Goal: Task Accomplishment & Management: Complete application form

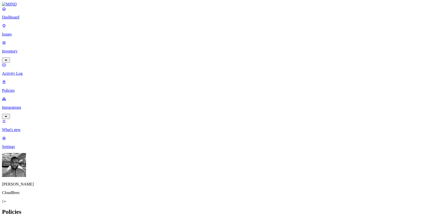
click at [30, 220] on button "Create Policy" at bounding box center [16, 222] width 28 height 5
click at [188, 148] on label "File type" at bounding box center [184, 149] width 7 height 9
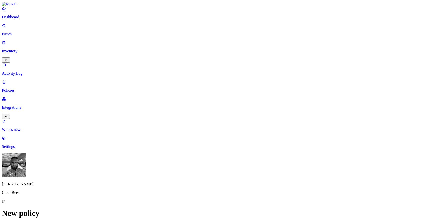
click at [186, 133] on label "Classification" at bounding box center [192, 131] width 22 height 4
click at [22, 32] on p "Issues" at bounding box center [216, 34] width 428 height 5
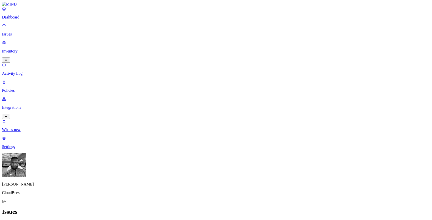
click at [42, 20] on p "Dashboard" at bounding box center [216, 17] width 428 height 5
click at [26, 105] on p "Integrations" at bounding box center [216, 107] width 428 height 5
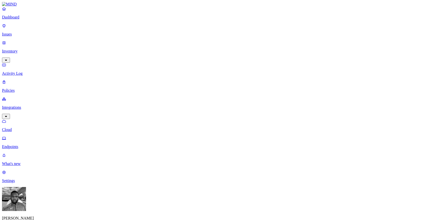
click at [37, 136] on link "Endpoints" at bounding box center [216, 142] width 428 height 13
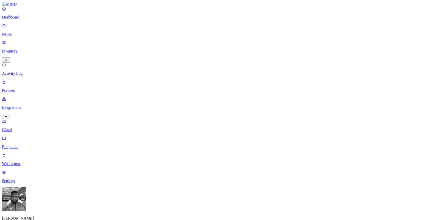
click at [17, 88] on p "Policies" at bounding box center [216, 90] width 428 height 5
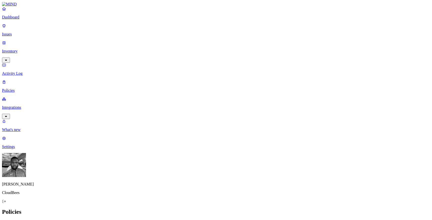
click at [8, 220] on icon at bounding box center [6, 222] width 4 height 3
click at [190, 154] on label "Classification" at bounding box center [192, 152] width 22 height 4
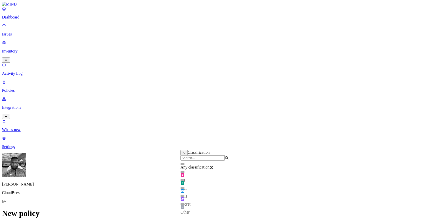
click at [198, 200] on div "Secret" at bounding box center [205, 200] width 48 height 14
click at [198, 200] on div "Secret" at bounding box center [205, 200] width 48 height 15
click at [190, 210] on span "Other" at bounding box center [185, 212] width 9 height 4
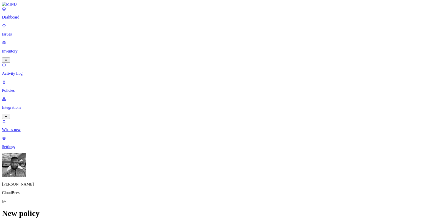
click at [202, 185] on label "Web Domain" at bounding box center [195, 183] width 13 height 9
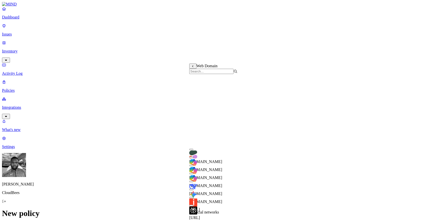
scroll to position [119, 0]
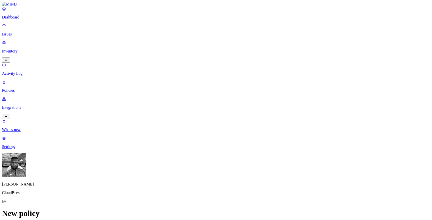
click at [239, 175] on label "OR" at bounding box center [237, 173] width 6 height 4
click at [247, 193] on label "Web Domain" at bounding box center [240, 188] width 13 height 9
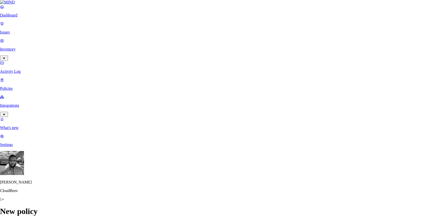
type input "[DOMAIN_NAME]"
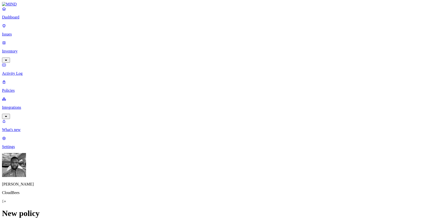
click at [239, 175] on label "OR" at bounding box center [237, 173] width 6 height 4
click at [247, 193] on label "Web Domain" at bounding box center [240, 188] width 13 height 9
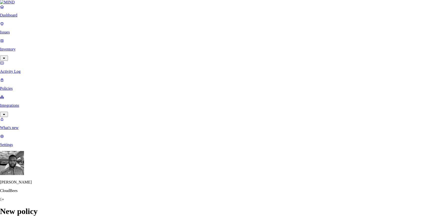
type input "[DOMAIN_NAME]"
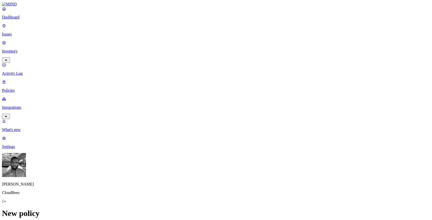
click at [239, 175] on label "OR" at bounding box center [237, 173] width 6 height 4
click at [247, 193] on label "Web Domain" at bounding box center [240, 188] width 13 height 9
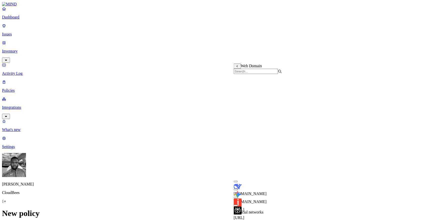
scroll to position [141, 0]
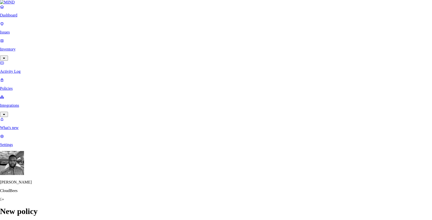
paste input "[URL][DOMAIN_NAME]"
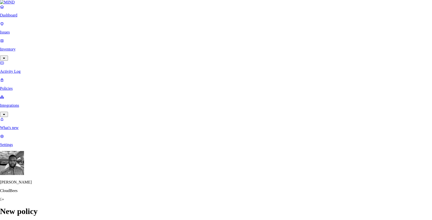
type input "[URL][DOMAIN_NAME]"
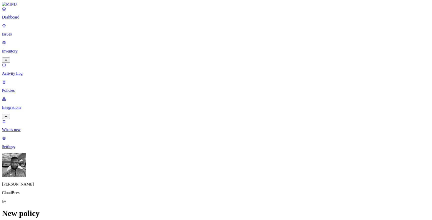
click at [239, 175] on label "OR" at bounding box center [237, 173] width 6 height 4
click at [241, 191] on label "Web Domain" at bounding box center [240, 188] width 13 height 9
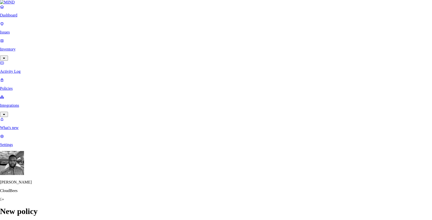
paste input "[URL][DOMAIN_NAME]"
type input "[URL][DOMAIN_NAME]"
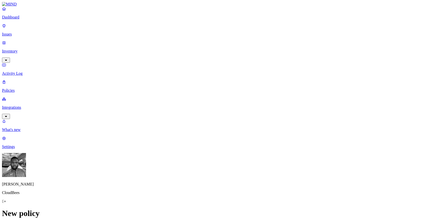
click at [239, 175] on label "OR" at bounding box center [237, 173] width 6 height 4
click at [245, 191] on label "Web Domain" at bounding box center [240, 188] width 13 height 9
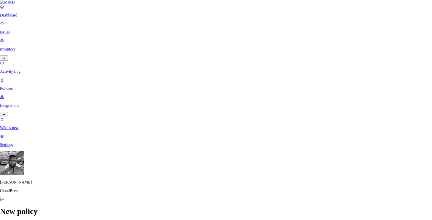
type input "[DOMAIN_NAME]"
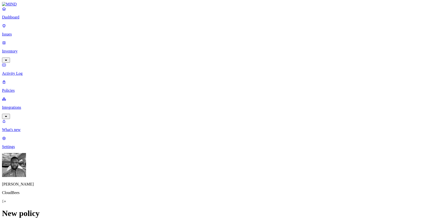
click at [239, 175] on label "OR" at bounding box center [237, 173] width 6 height 4
click at [238, 184] on label "Web Category" at bounding box center [241, 180] width 15 height 9
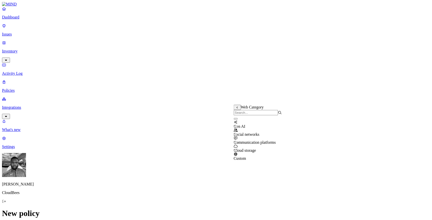
click at [242, 158] on div "Custom" at bounding box center [258, 154] width 48 height 14
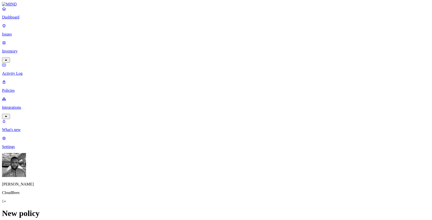
click at [289, 155] on div "Custom" at bounding box center [309, 155] width 48 height 14
click at [239, 174] on label "OR" at bounding box center [237, 173] width 6 height 4
click at [245, 185] on label "Web Category" at bounding box center [241, 180] width 15 height 9
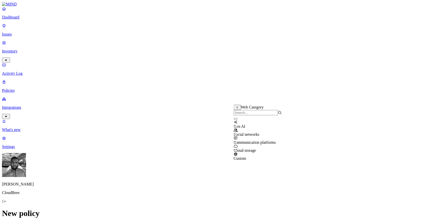
click at [242, 134] on div "Social networks" at bounding box center [258, 130] width 48 height 14
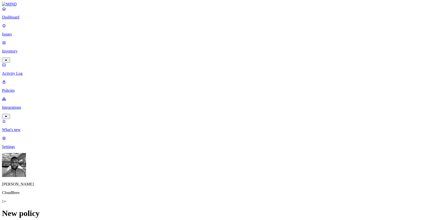
click at [239, 175] on label "OR" at bounding box center [237, 173] width 6 height 4
click at [244, 189] on label "Web Domain" at bounding box center [240, 188] width 13 height 9
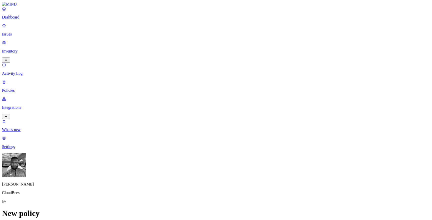
click at [307, 182] on label "OR" at bounding box center [305, 180] width 6 height 4
click at [315, 198] on label "Web Domain" at bounding box center [308, 195] width 13 height 9
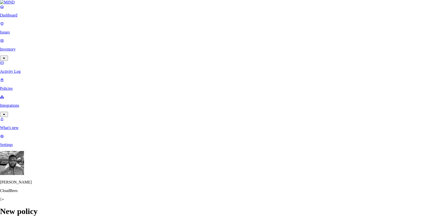
drag, startPoint x: 270, startPoint y: 86, endPoint x: 180, endPoint y: 68, distance: 91.6
type input "[DOMAIN_NAME]"
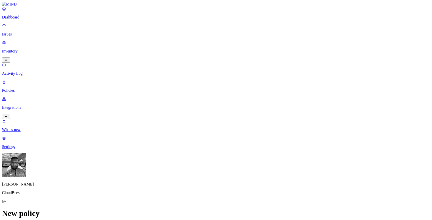
click at [308, 182] on label "OR" at bounding box center [305, 180] width 6 height 4
click at [312, 198] on label "Web Domain" at bounding box center [308, 195] width 13 height 9
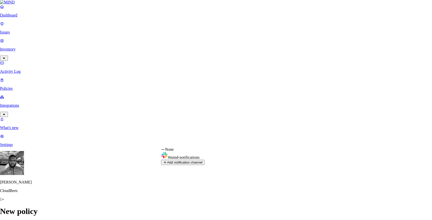
select select "0198f26d-f231-777c-b4cf-35b51ef97981"
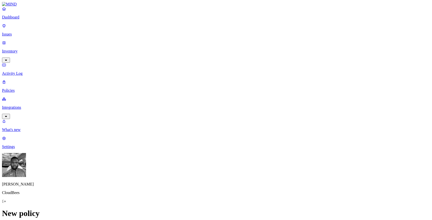
scroll to position [267, 0]
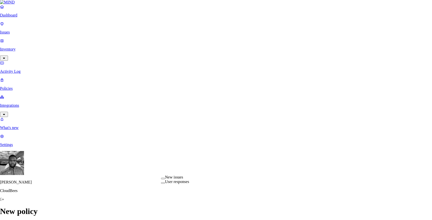
click at [189, 180] on div "New issues" at bounding box center [175, 177] width 28 height 5
click at [189, 186] on div "User responses" at bounding box center [175, 182] width 28 height 5
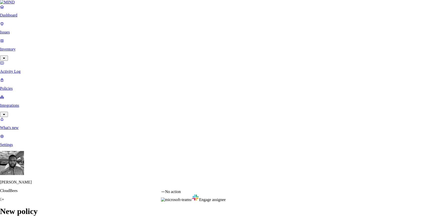
select select "1"
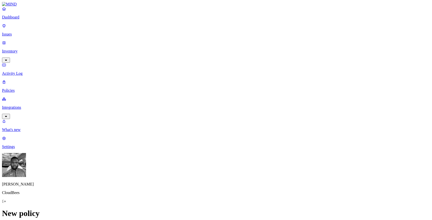
type input "Social medial and IM Testing"
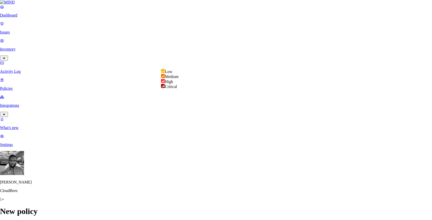
select select "2"
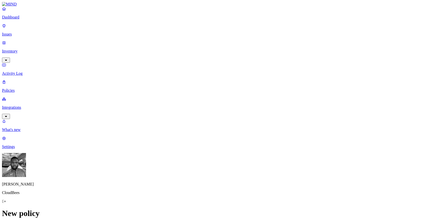
scroll to position [295, 0]
click at [39, 35] on link "Issues" at bounding box center [216, 30] width 428 height 13
